Goal: Information Seeking & Learning: Learn about a topic

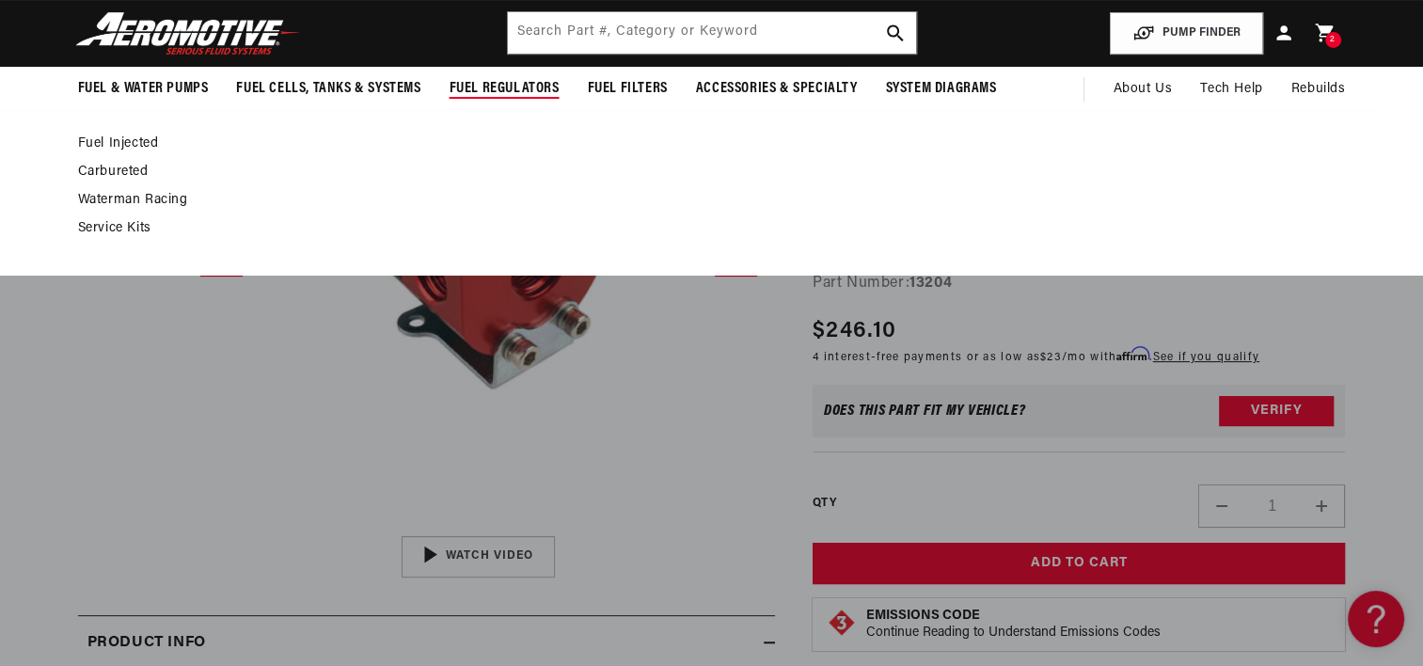
scroll to position [0, 744]
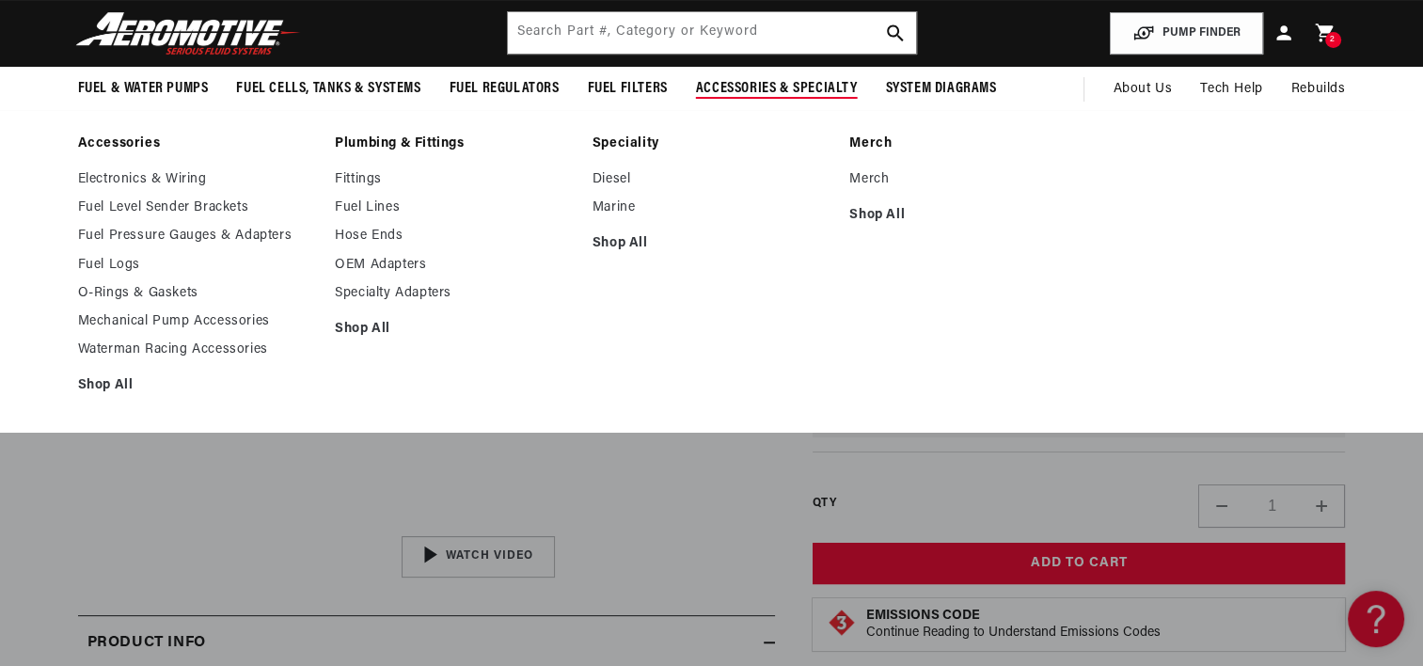
click at [347, 169] on li "Plumbing & Fittings Fittings Fuel Lines Hose Ends Shop All" at bounding box center [454, 270] width 239 height 271
click at [362, 180] on link "Fittings" at bounding box center [454, 179] width 239 height 17
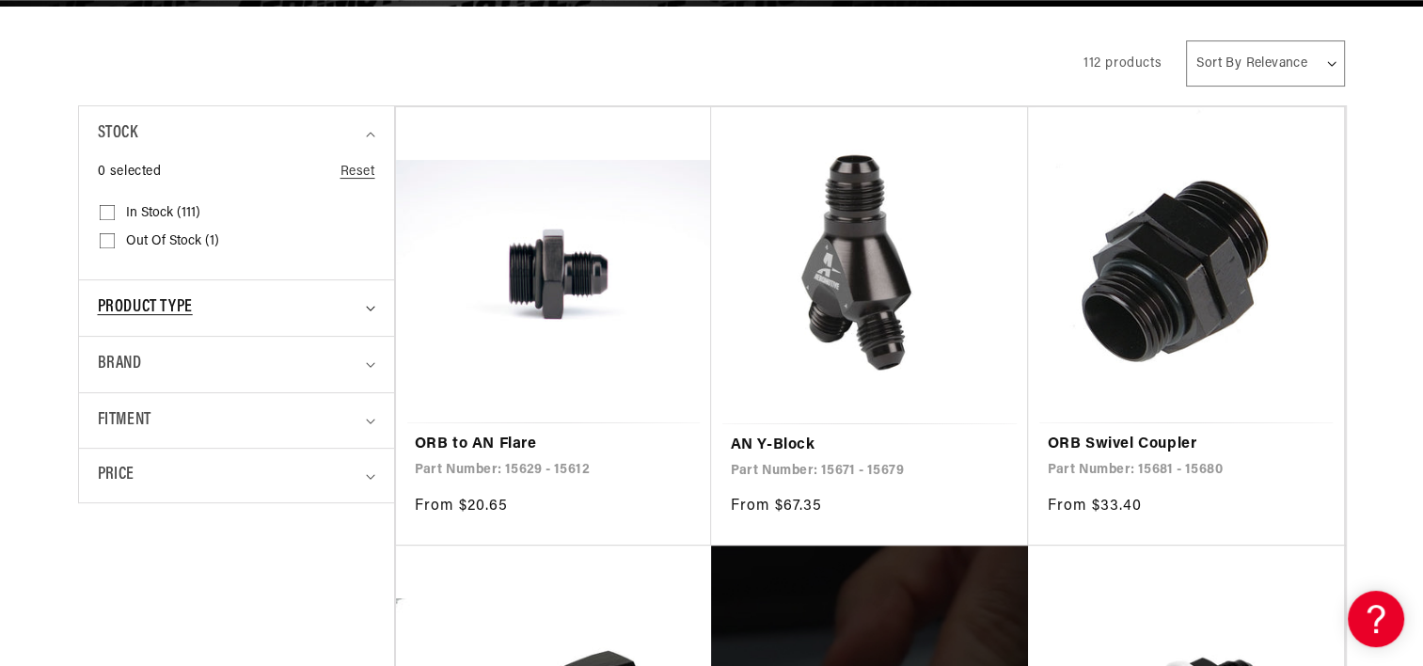
click at [337, 301] on div "Product type" at bounding box center [228, 307] width 261 height 27
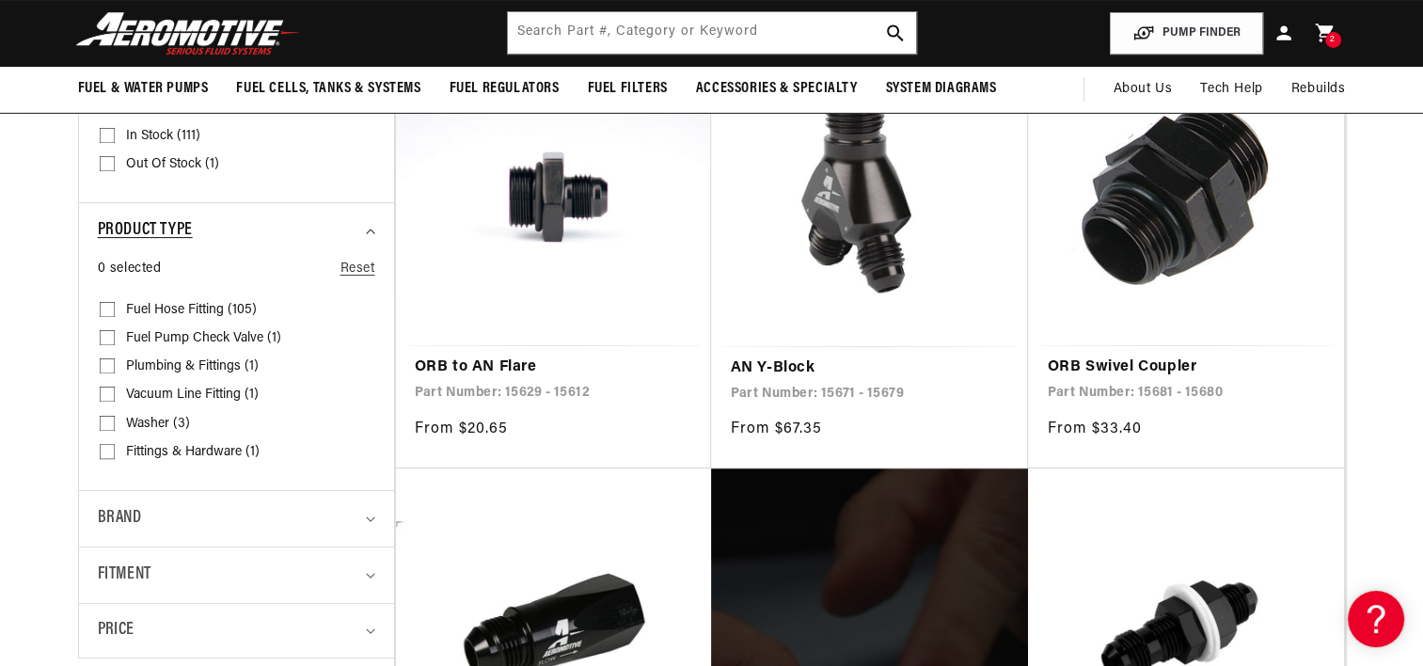
click at [374, 220] on summary "Product type" at bounding box center [236, 230] width 277 height 55
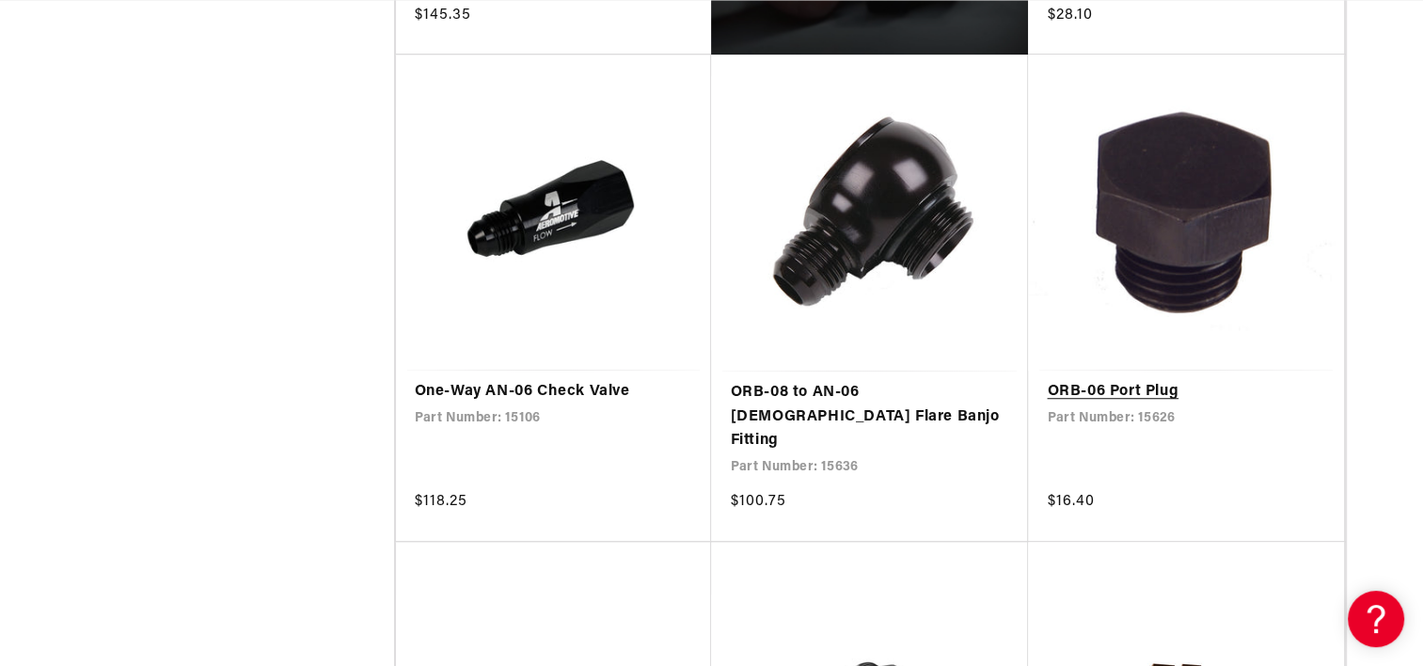
click at [1151, 380] on link "ORB-06 Port Plug" at bounding box center [1186, 392] width 278 height 24
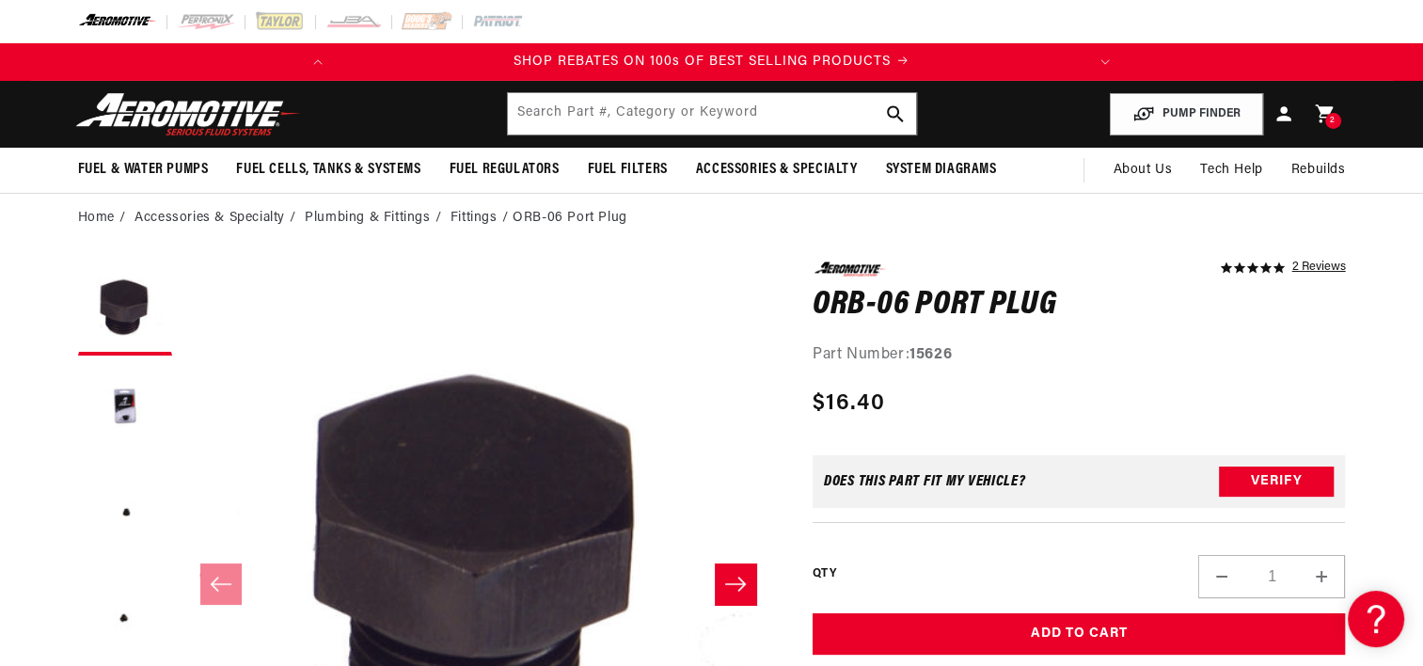
click at [721, 573] on button "Slide right" at bounding box center [735, 583] width 41 height 41
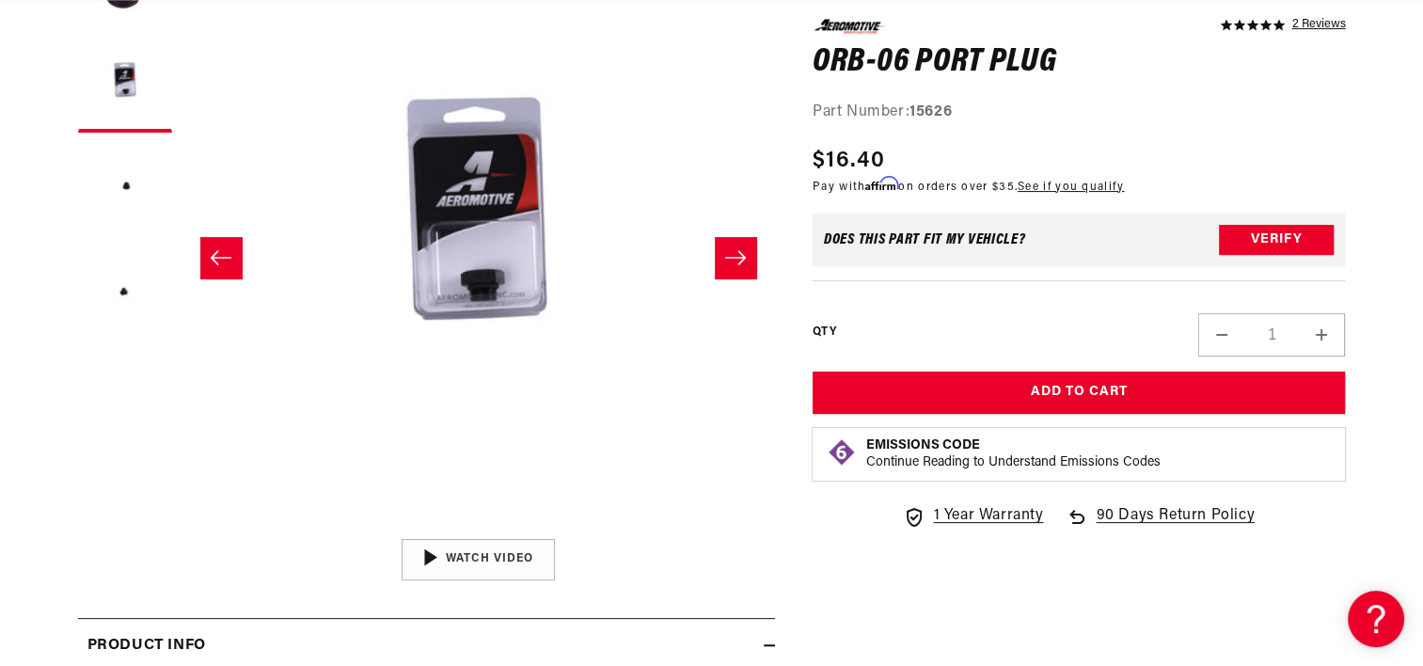
scroll to position [0, 744]
click at [736, 241] on button "Slide right" at bounding box center [735, 257] width 41 height 41
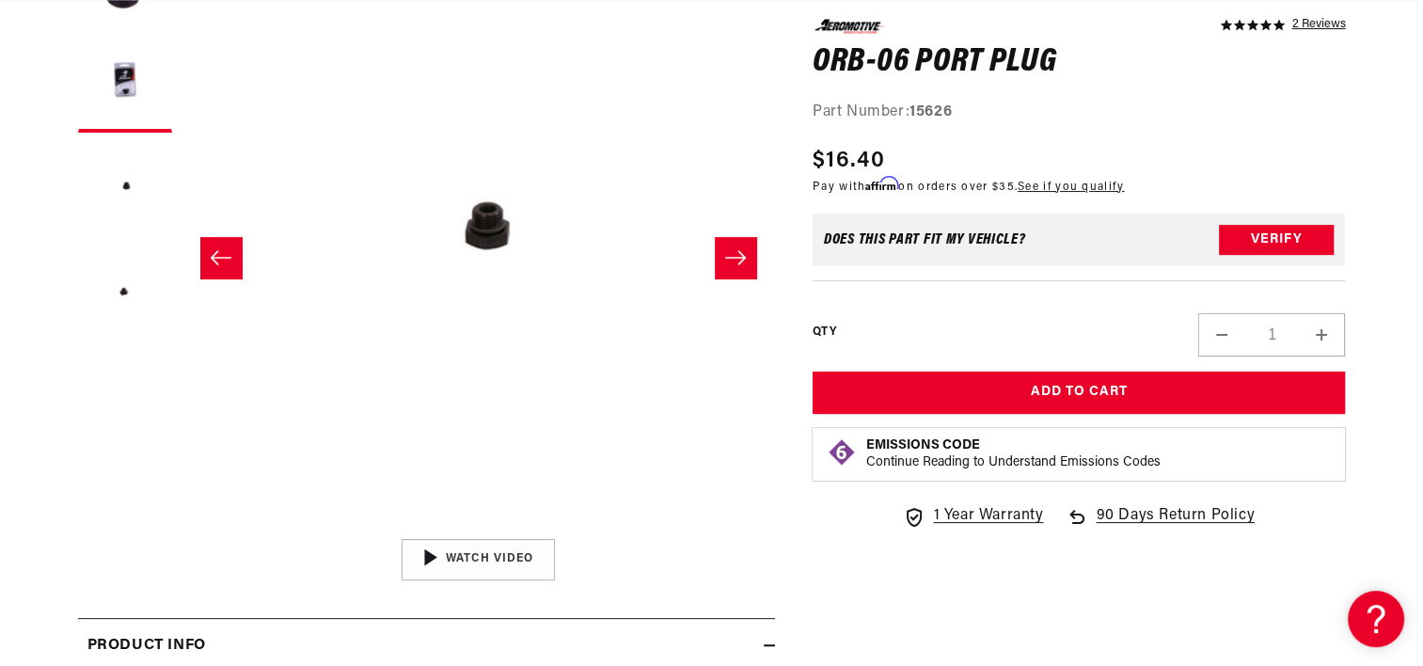
scroll to position [0, 1188]
click at [181, 529] on button "Open media 3 in modal" at bounding box center [181, 529] width 0 height 0
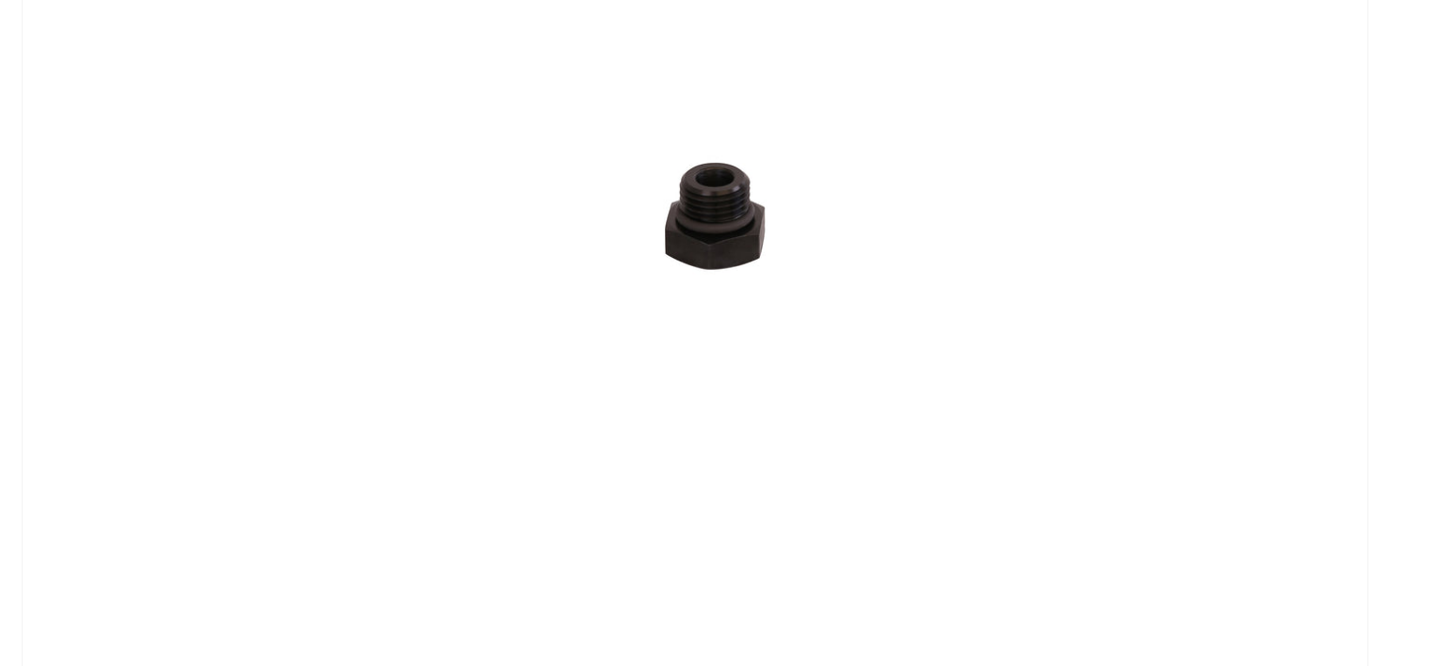
scroll to position [1857, 0]
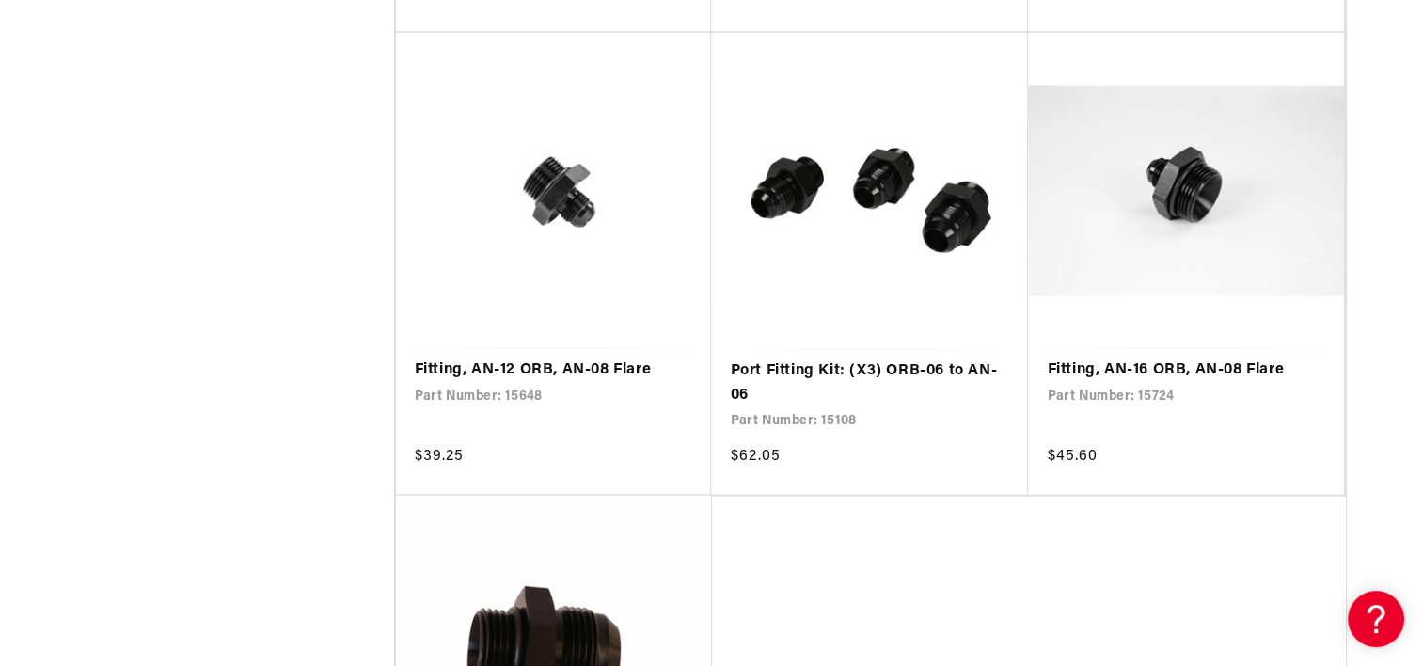
scroll to position [3618, 0]
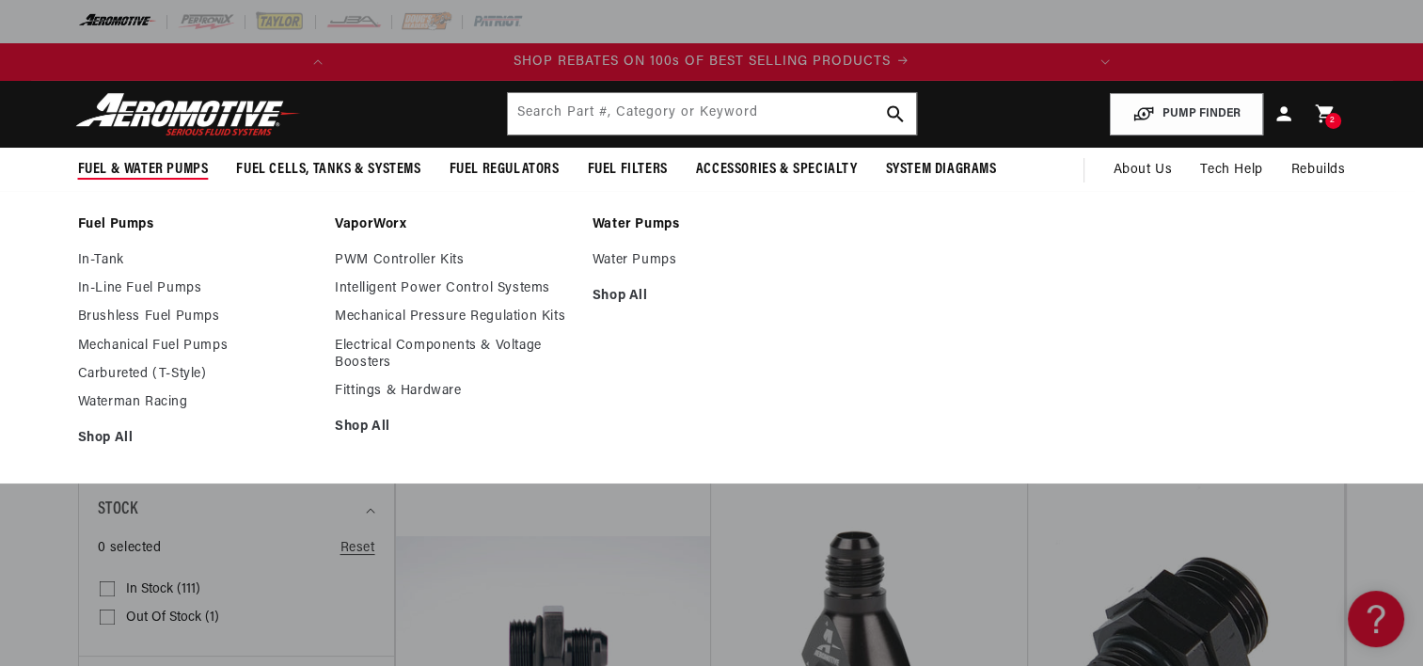
click at [154, 170] on span "Fuel & Water Pumps" at bounding box center [143, 170] width 131 height 20
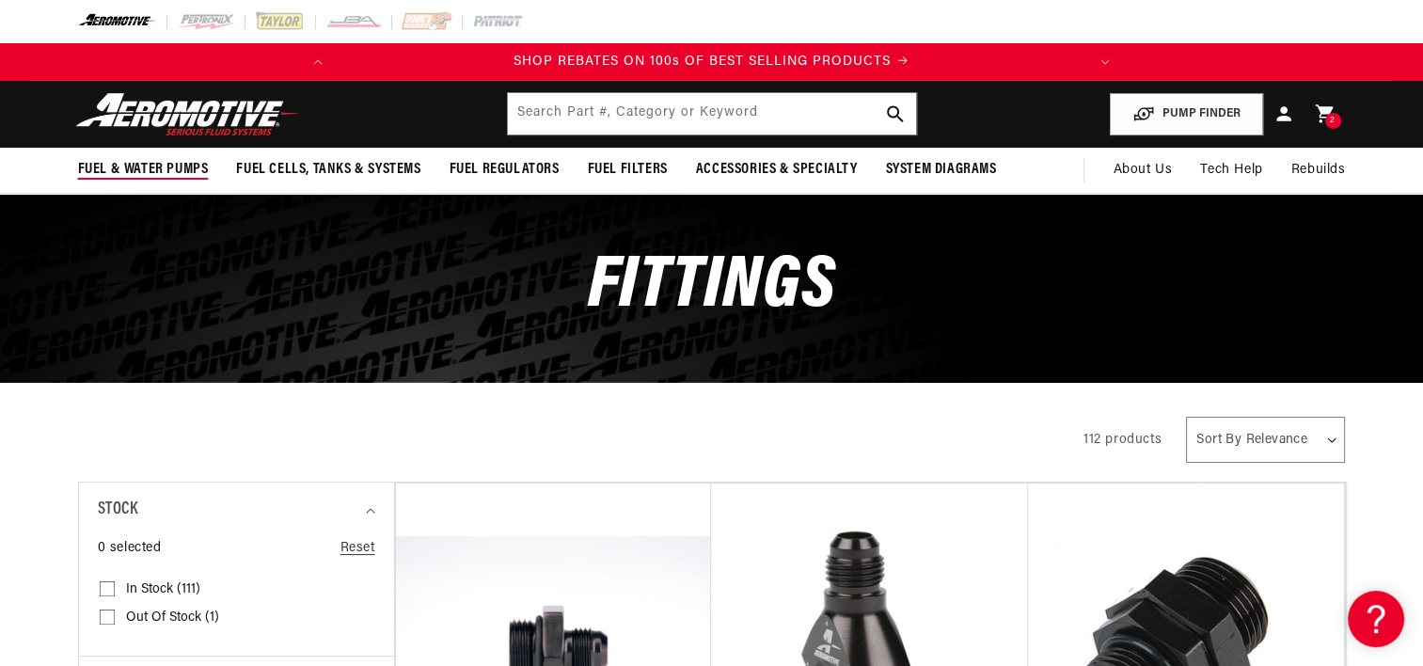
click at [154, 170] on span "Fuel & Water Pumps" at bounding box center [143, 170] width 131 height 20
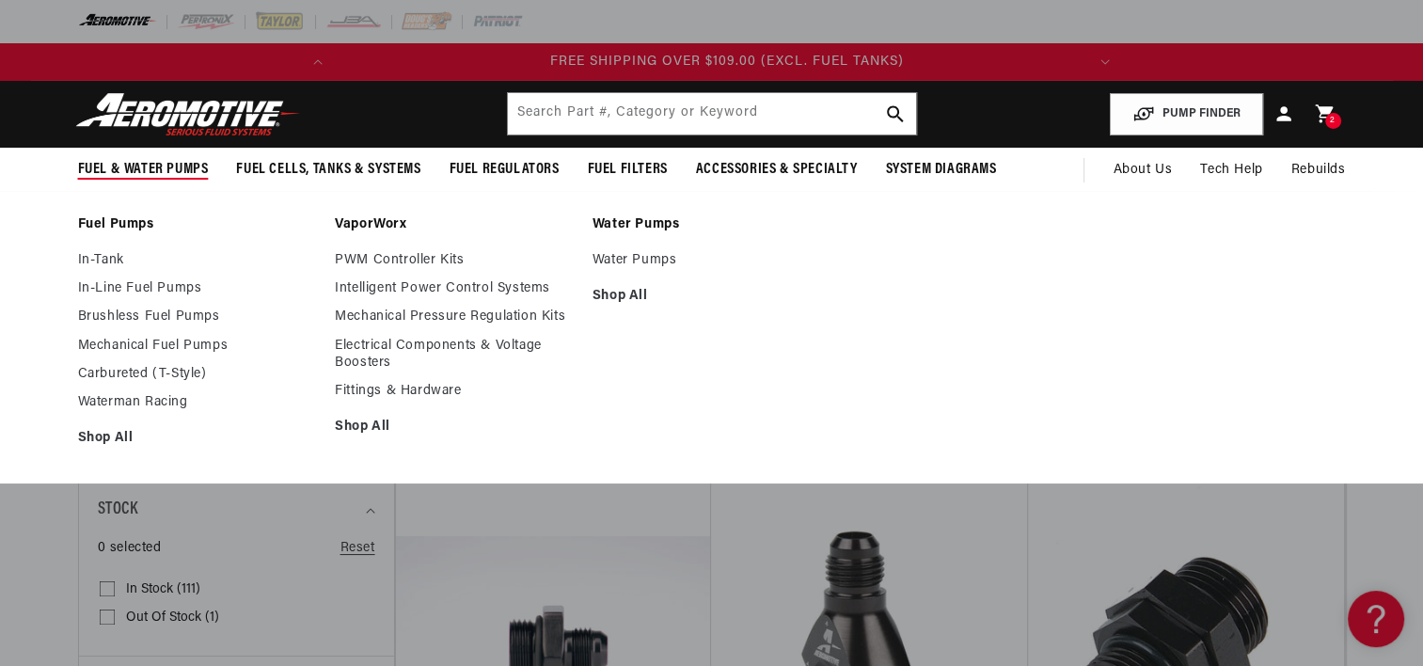
scroll to position [0, 744]
click at [617, 256] on link "Water Pumps" at bounding box center [712, 260] width 239 height 17
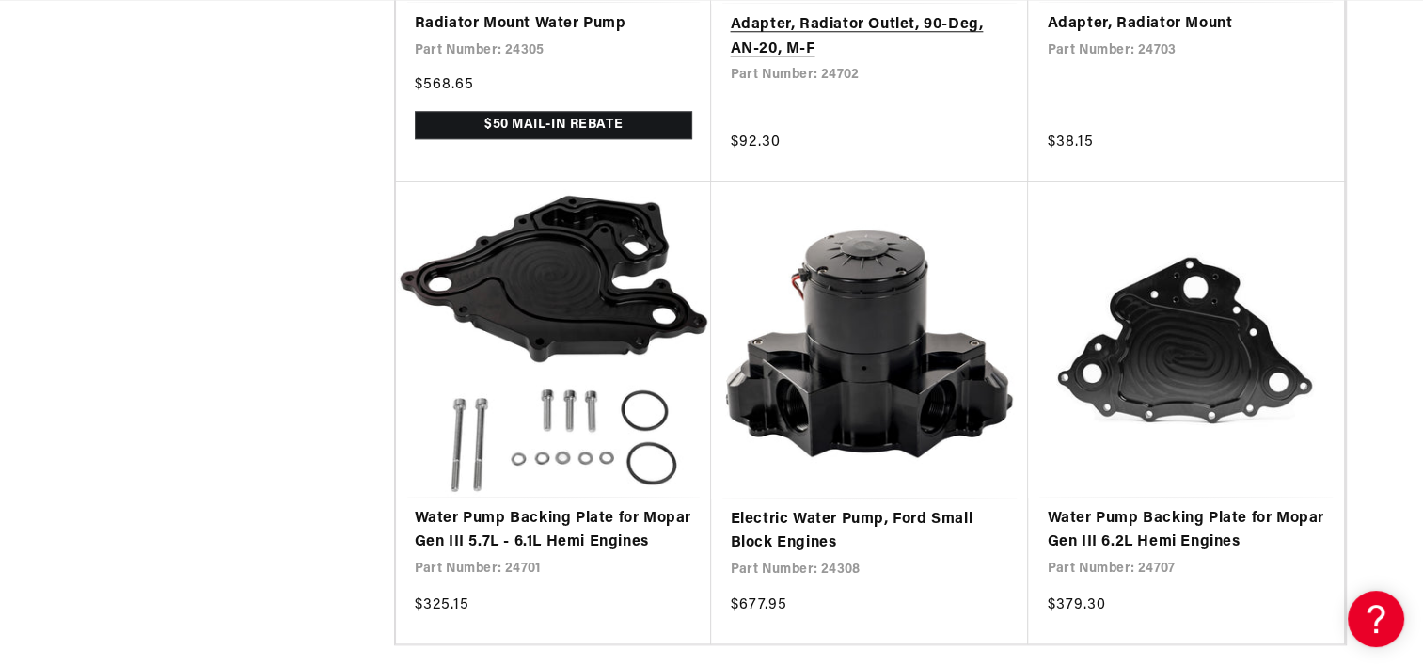
scroll to position [0, 744]
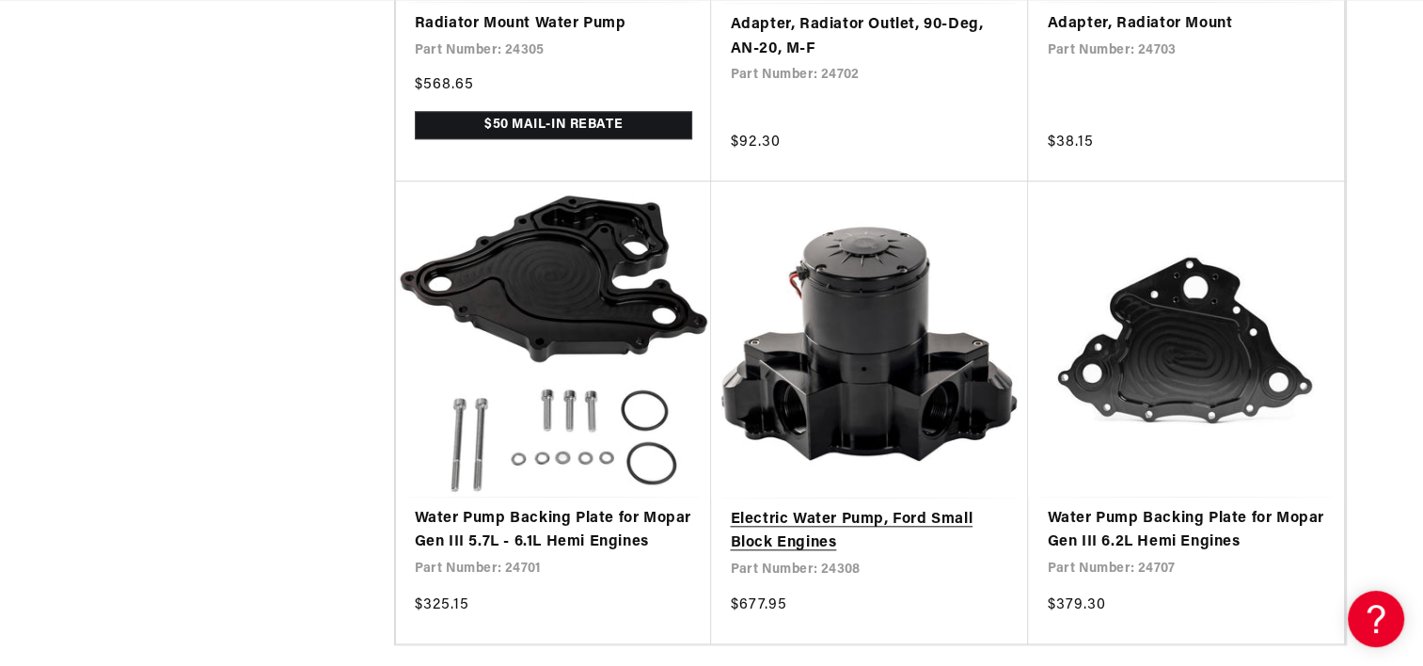
click at [866, 518] on link "Electric Water Pump, Ford Small Block Engines" at bounding box center [869, 532] width 279 height 48
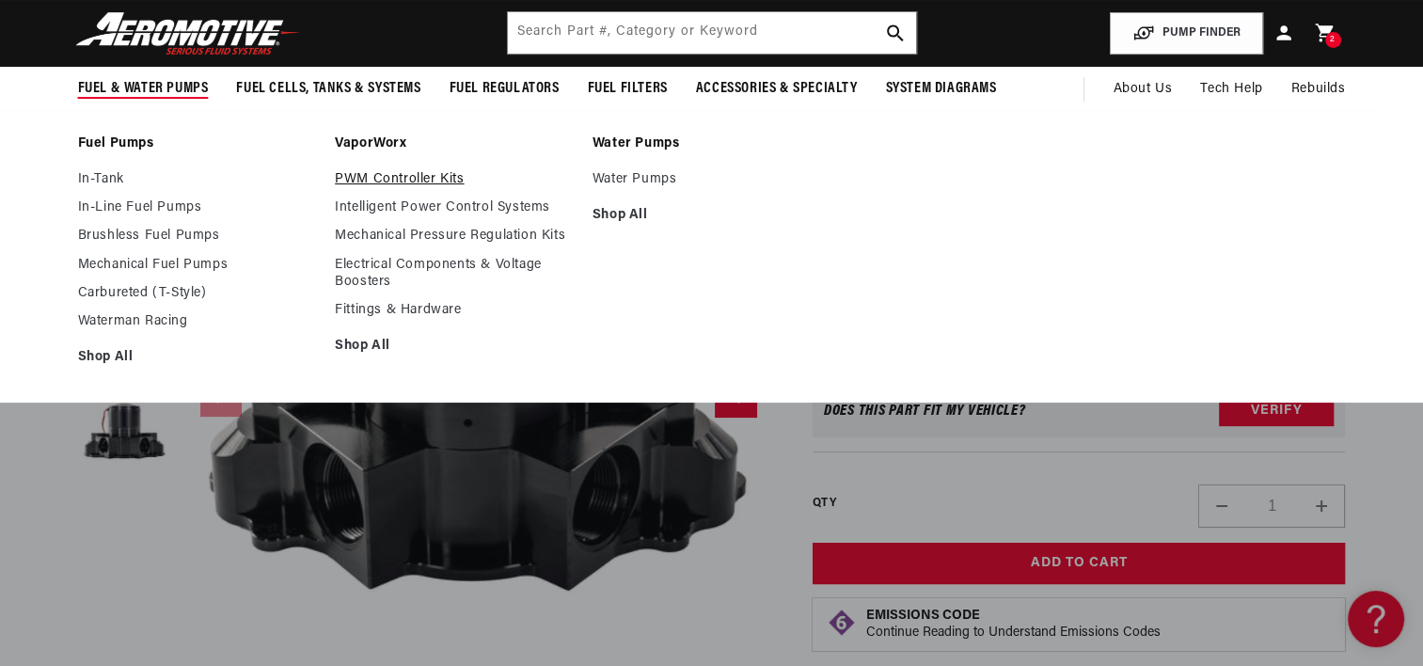
click at [368, 181] on link "PWM Controller Kits" at bounding box center [454, 179] width 239 height 17
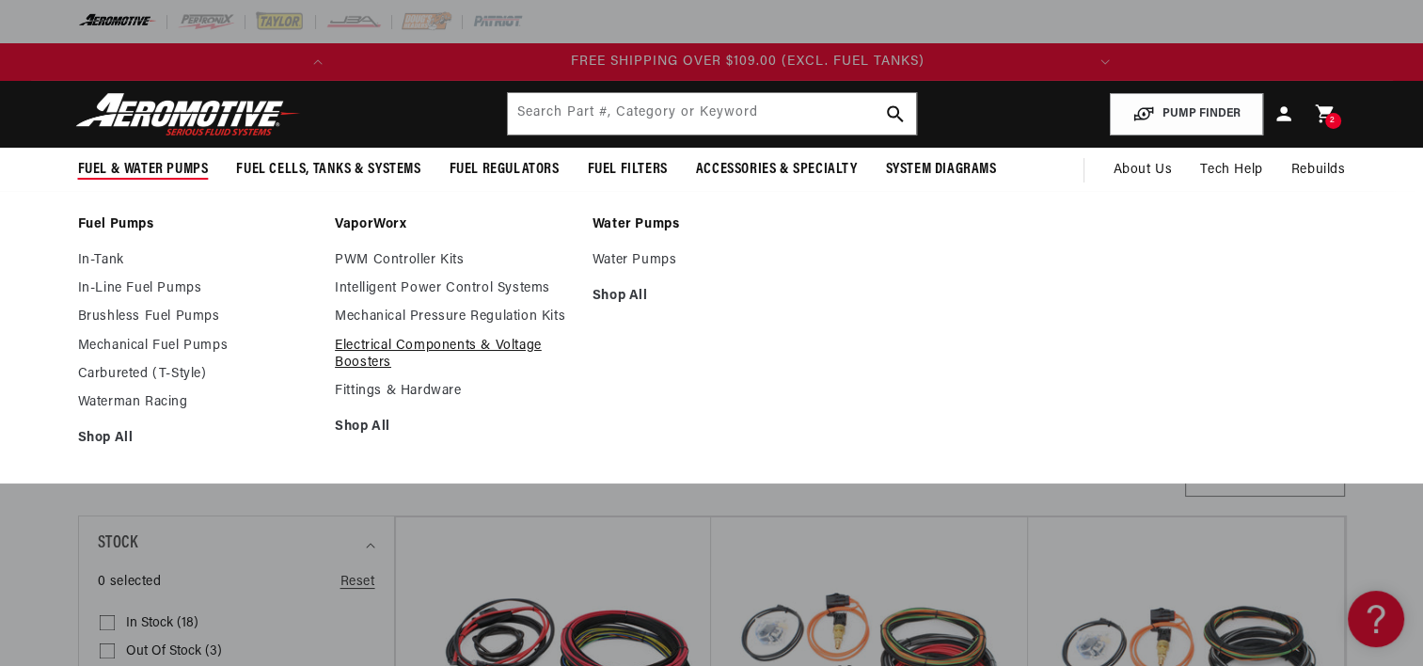
scroll to position [0, 744]
click at [519, 354] on link "Electrical Components & Voltage Boosters" at bounding box center [454, 355] width 239 height 34
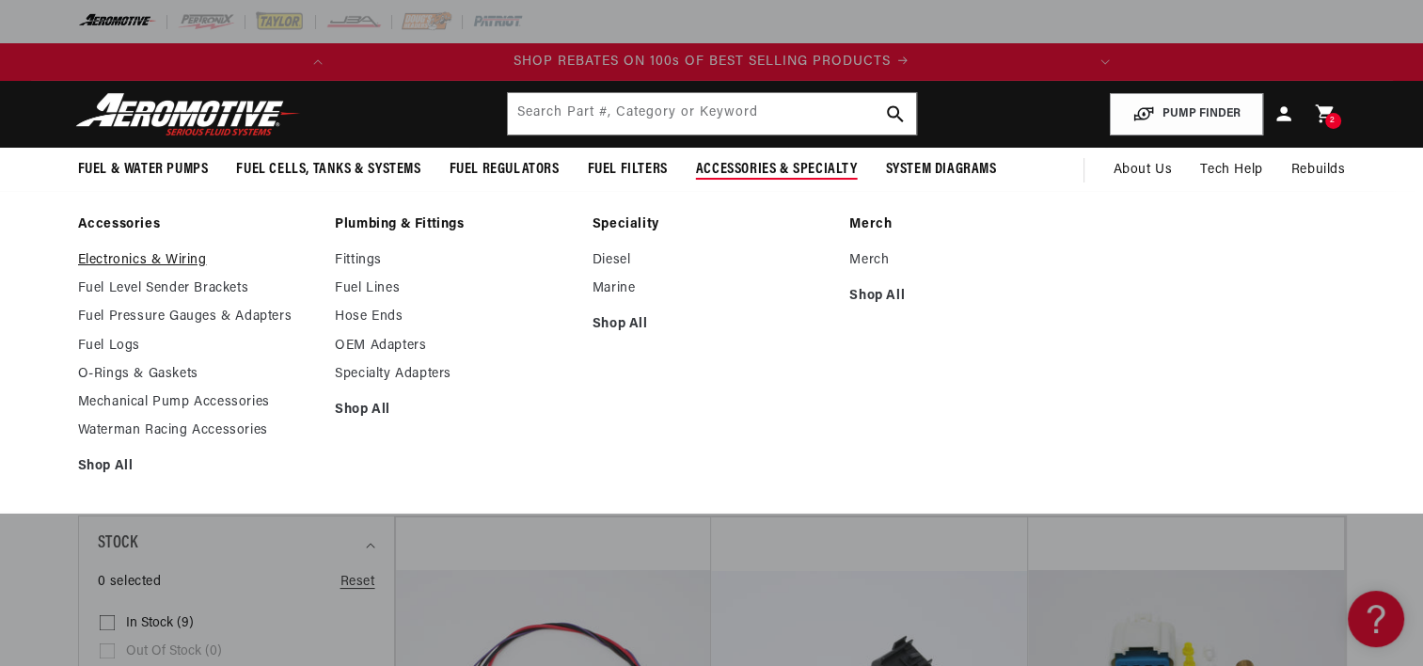
click at [182, 258] on link "Electronics & Wiring" at bounding box center [197, 260] width 239 height 17
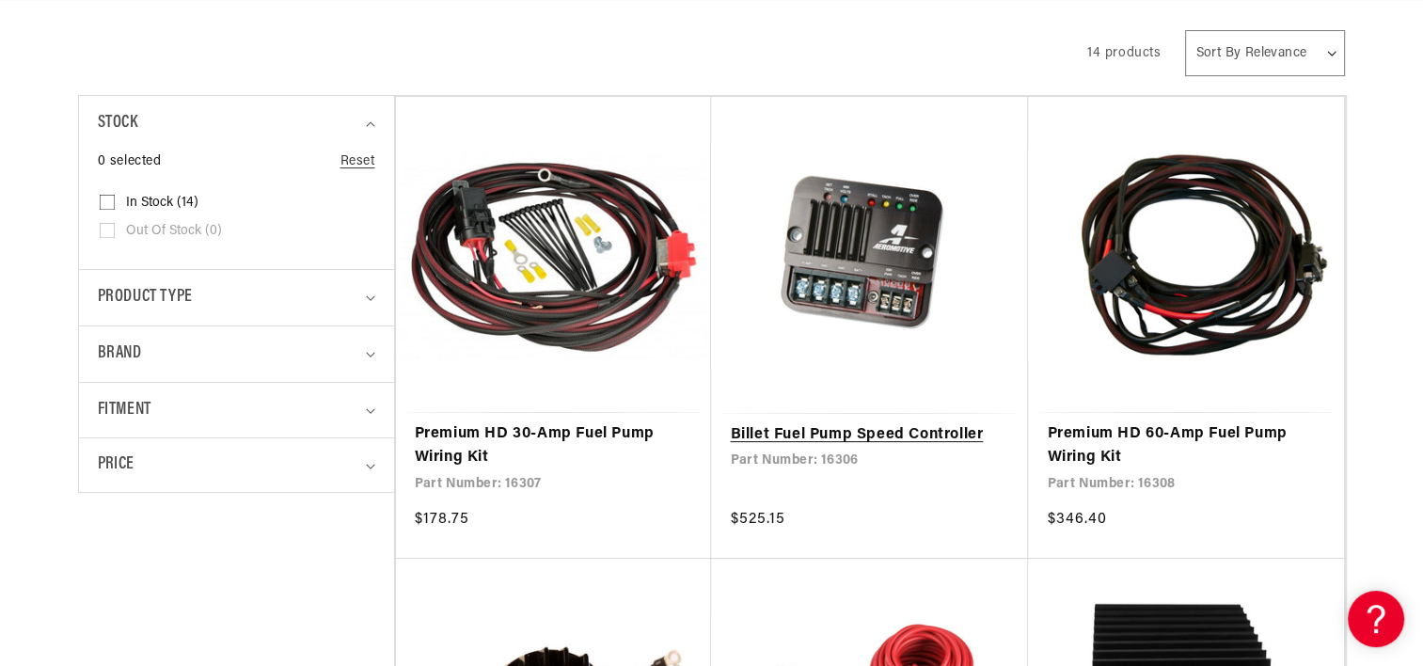
click at [835, 423] on link "Billet Fuel Pump Speed Controller" at bounding box center [869, 435] width 279 height 24
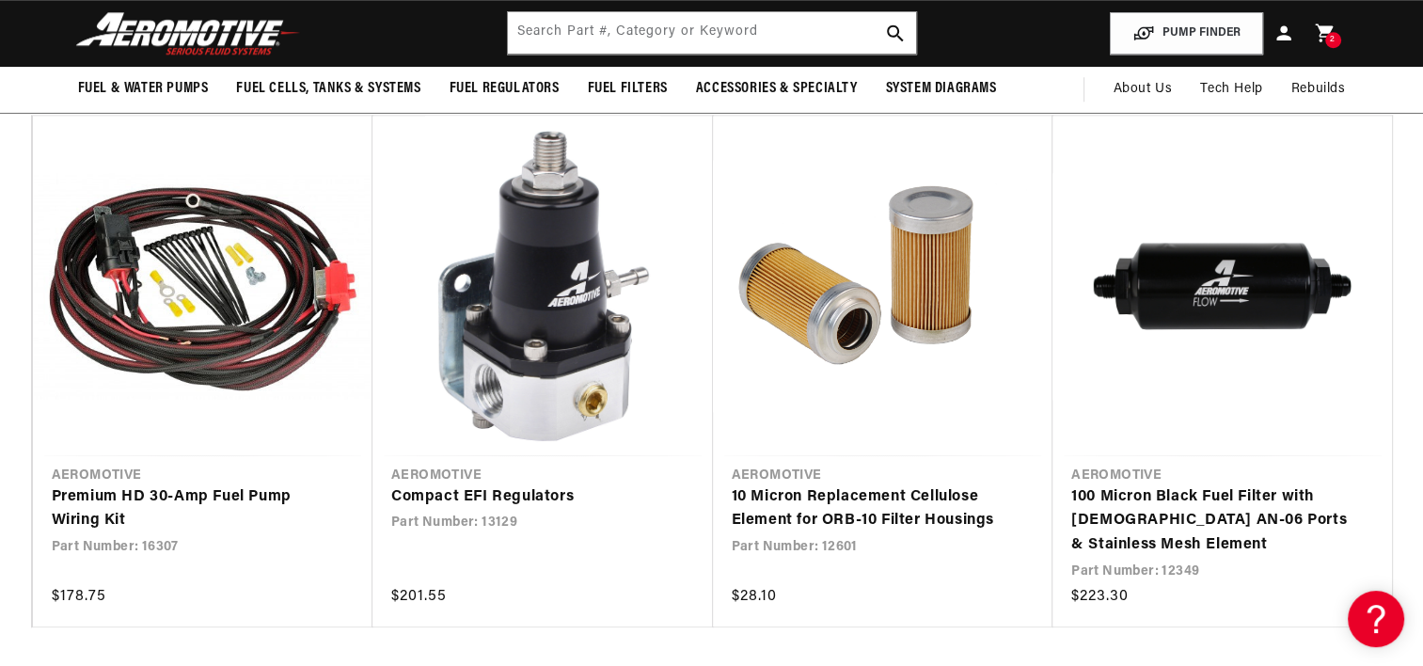
scroll to position [1889, 0]
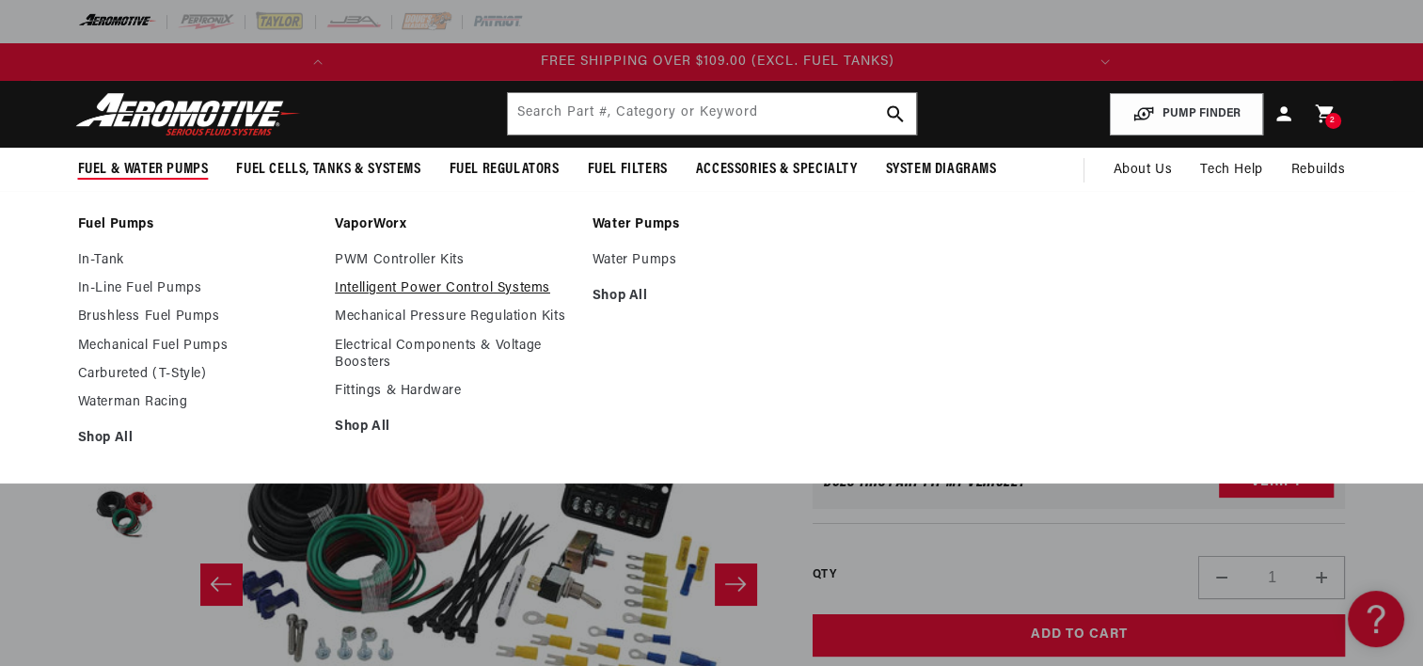
click at [379, 286] on link "Intelligent Power Control Systems" at bounding box center [454, 288] width 239 height 17
